Goal: Check status: Check status

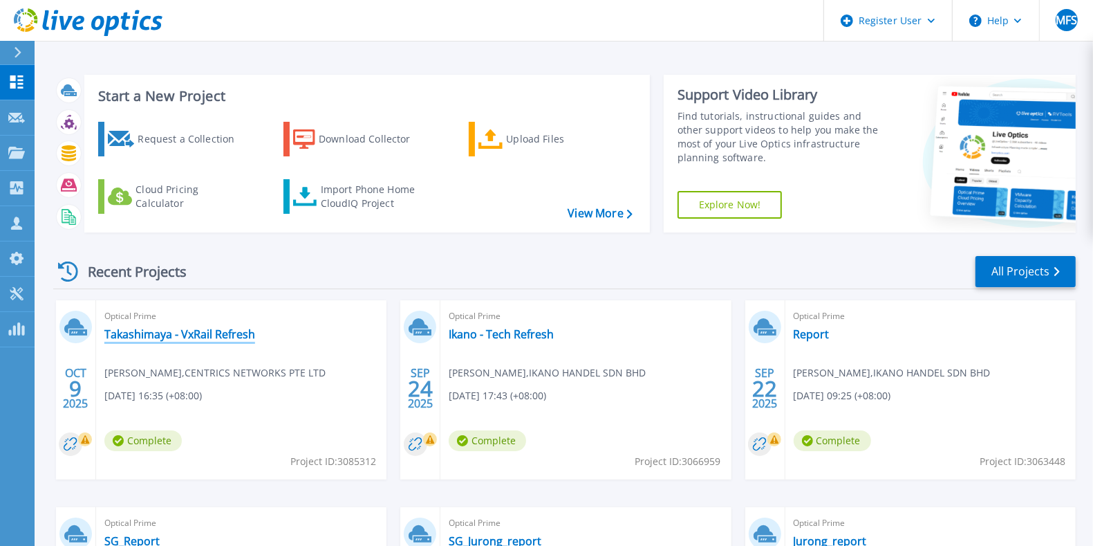
click at [212, 329] on link "Takashimaya - VxRail Refresh" at bounding box center [179, 334] width 151 height 14
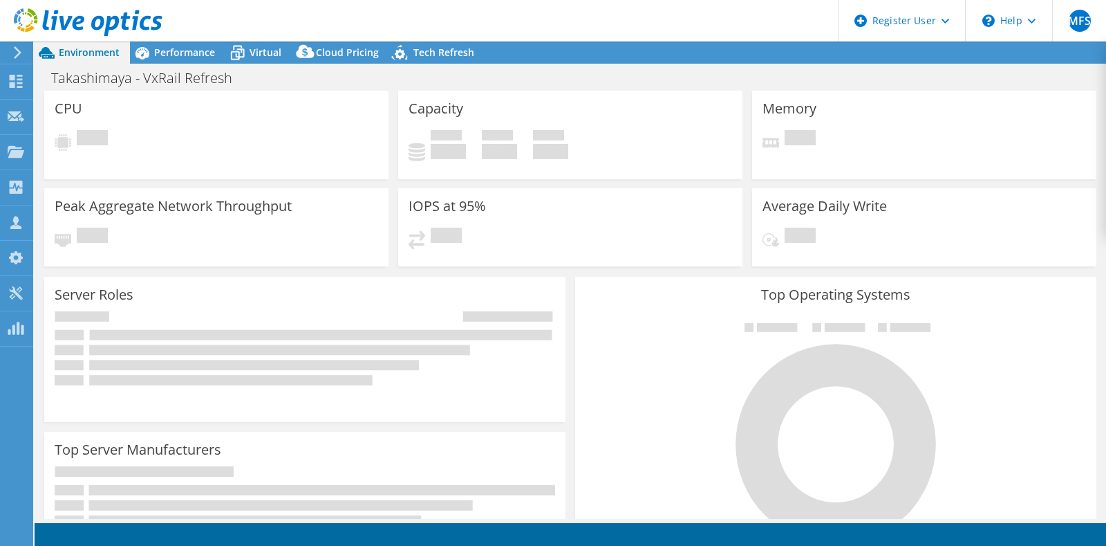
select select "USD"
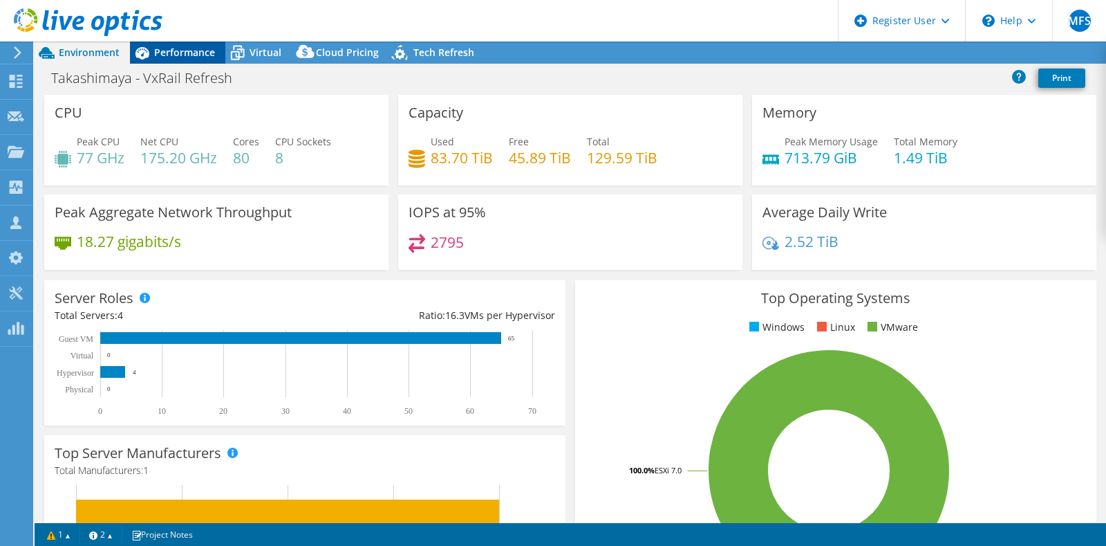
click at [185, 56] on span "Performance" at bounding box center [184, 52] width 61 height 13
